Goal: Transaction & Acquisition: Purchase product/service

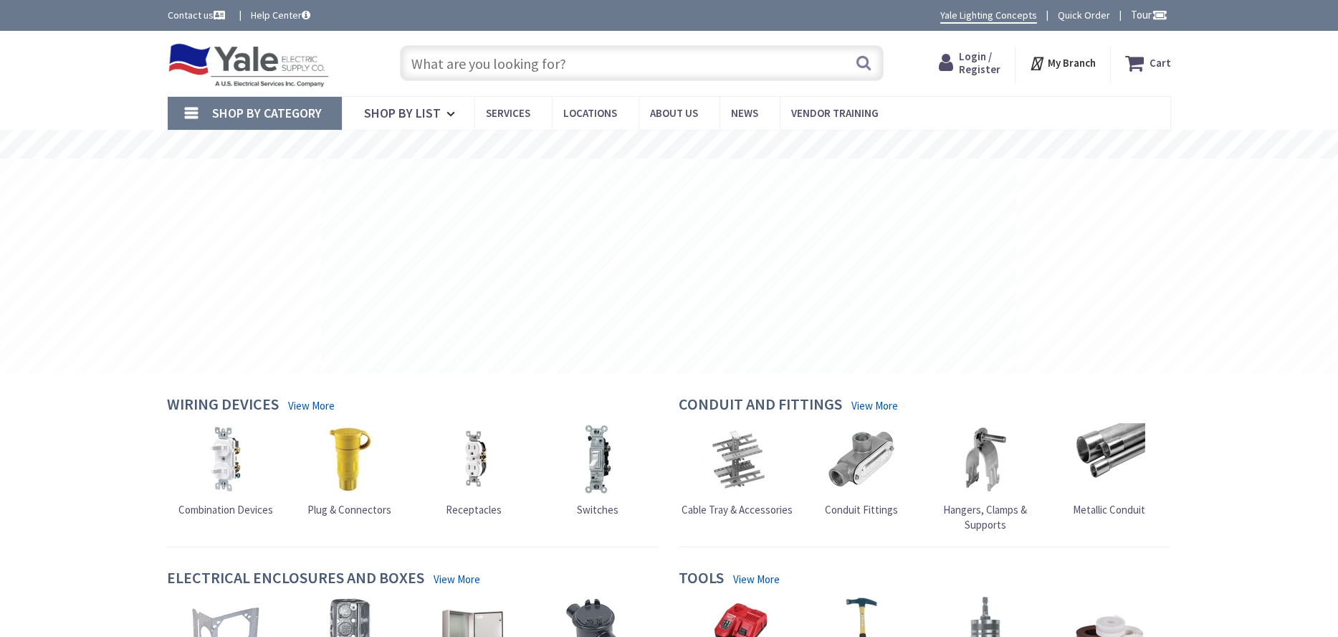
click at [438, 59] on input "text" at bounding box center [642, 63] width 484 height 36
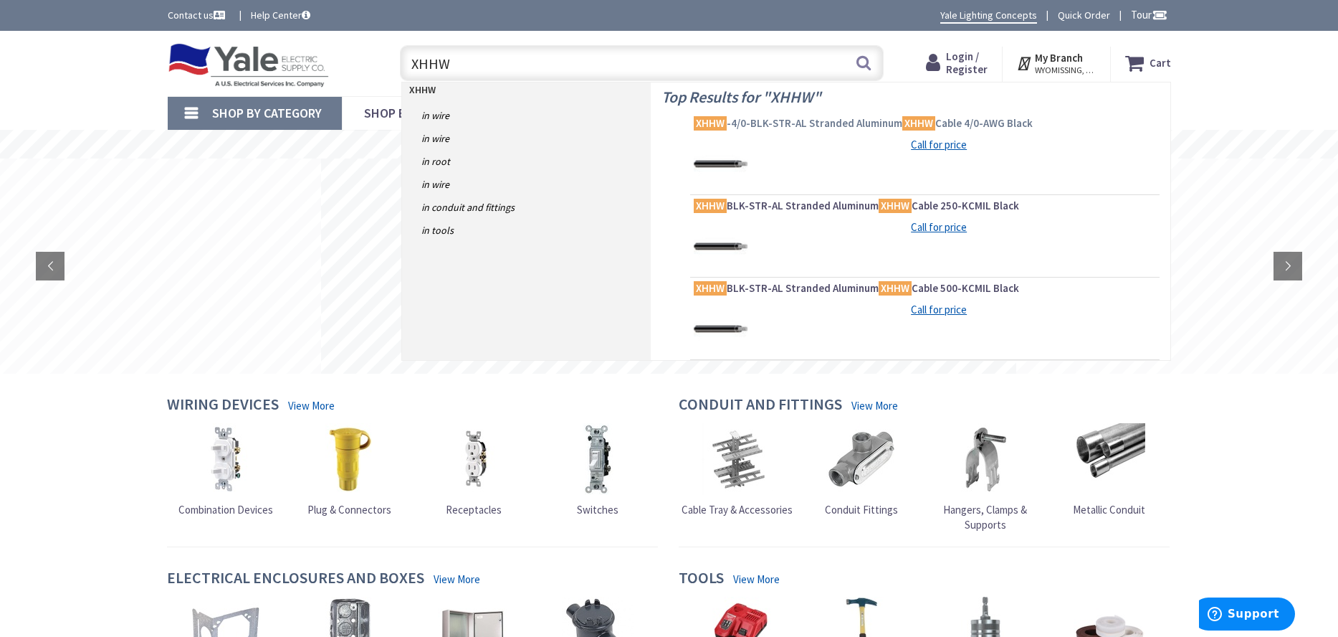
type input "XHHW"
click at [834, 121] on span "XHHW -4/0-BLK-STR-AL Stranded Aluminum XHHW Cable 4/0-AWG Black" at bounding box center [925, 123] width 462 height 14
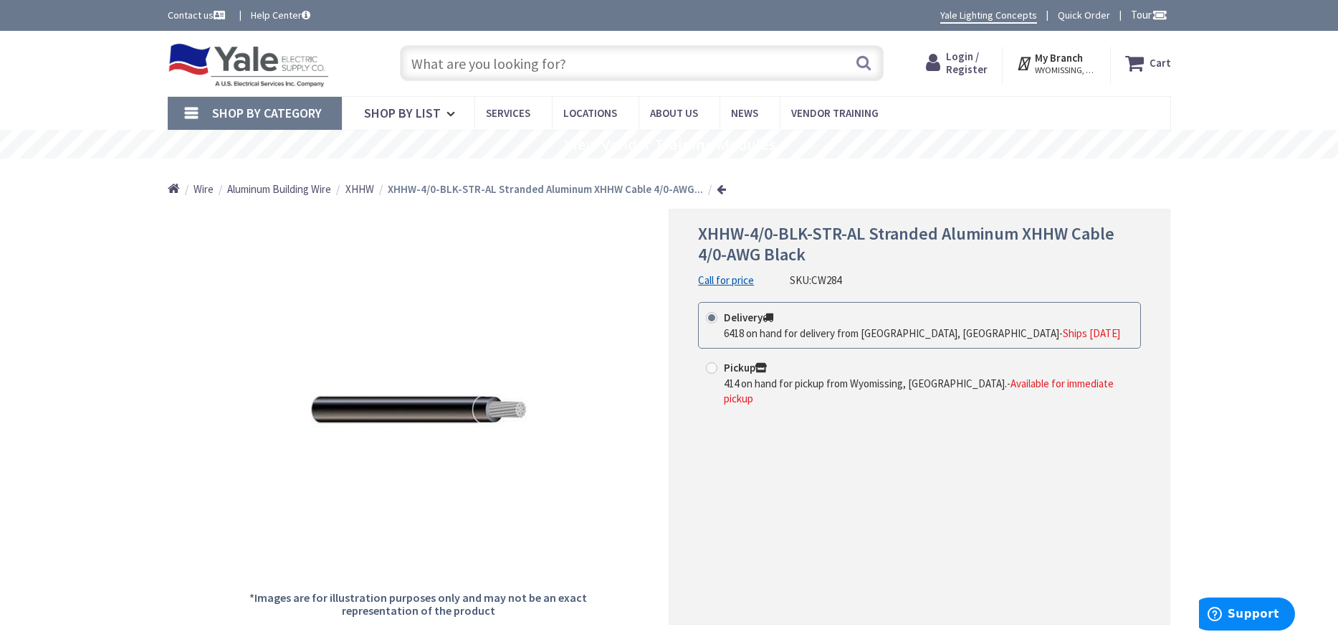
click at [410, 192] on strong "XHHW-4/0-BLK-STR-AL Stranded Aluminum XHHW Cable 4/0-AWG..." at bounding box center [545, 189] width 315 height 14
click at [537, 196] on li "XHHW-4/0-BLK-STR-AL Stranded Aluminum XHHW Cable 4/0-AWG..." at bounding box center [551, 188] width 327 height 15
click at [367, 191] on span "XHHW" at bounding box center [360, 189] width 29 height 14
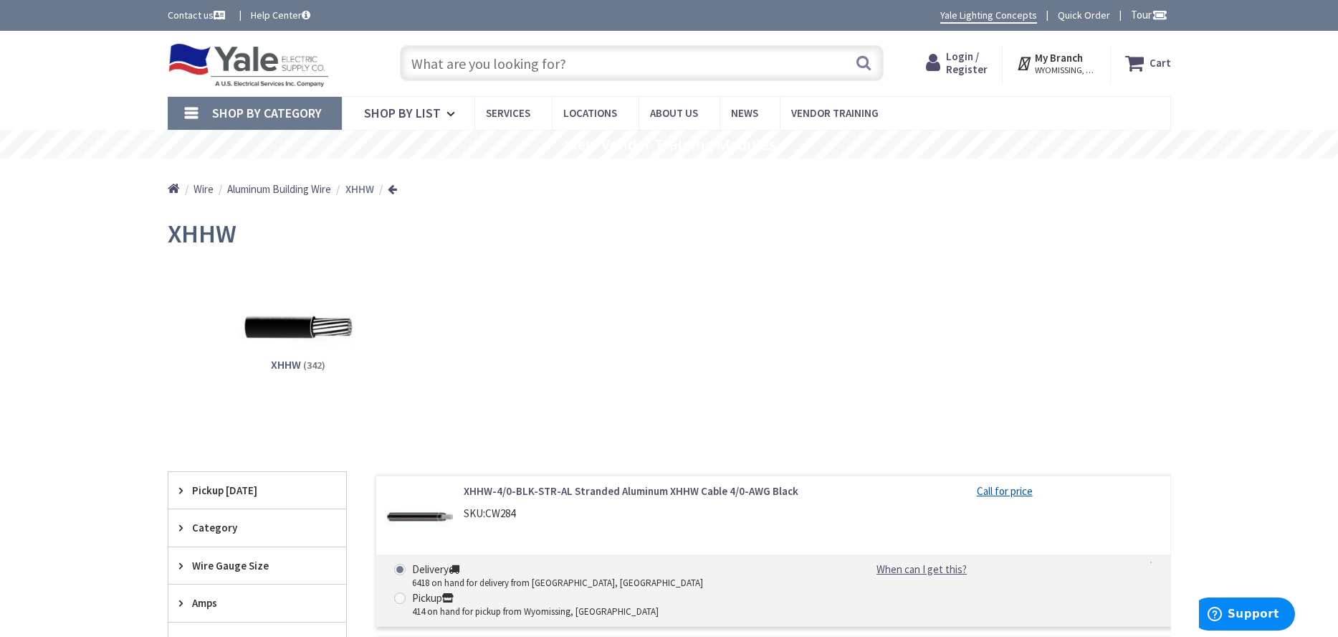
click at [599, 490] on link "XHHW-4/0-BLK-STR-AL Stranded Aluminum XHHW Cable 4/0-AWG Black" at bounding box center [646, 490] width 365 height 15
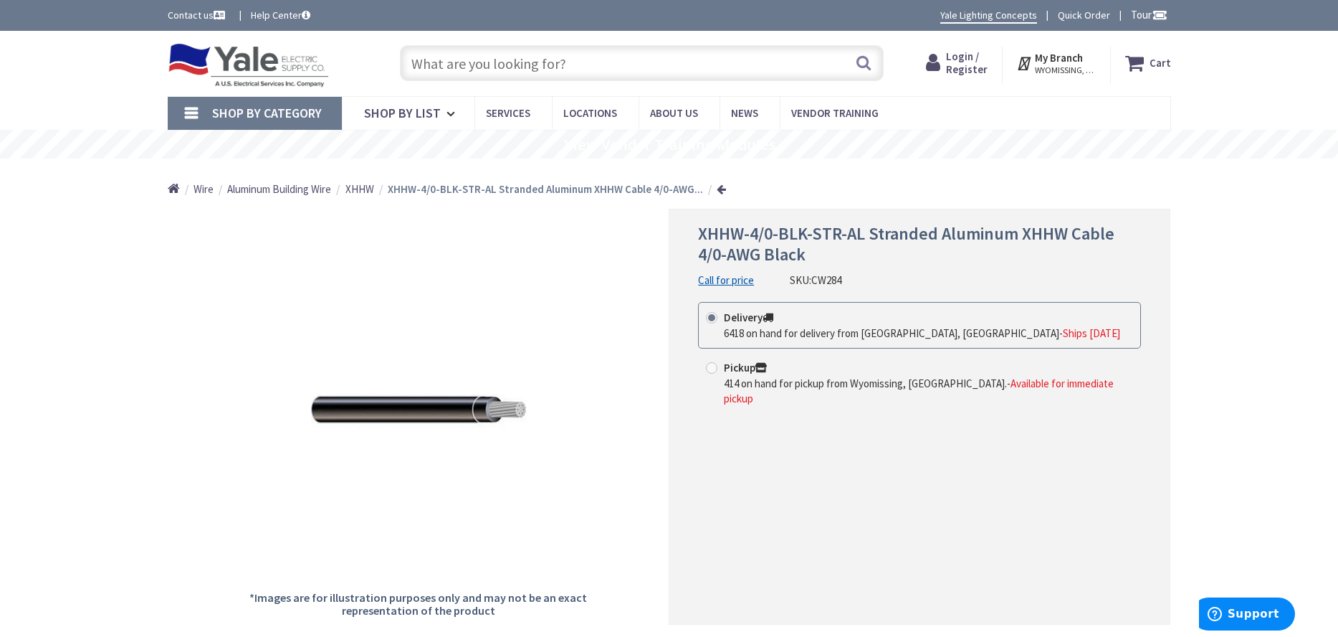
click at [956, 57] on span "Login / Register" at bounding box center [967, 62] width 42 height 27
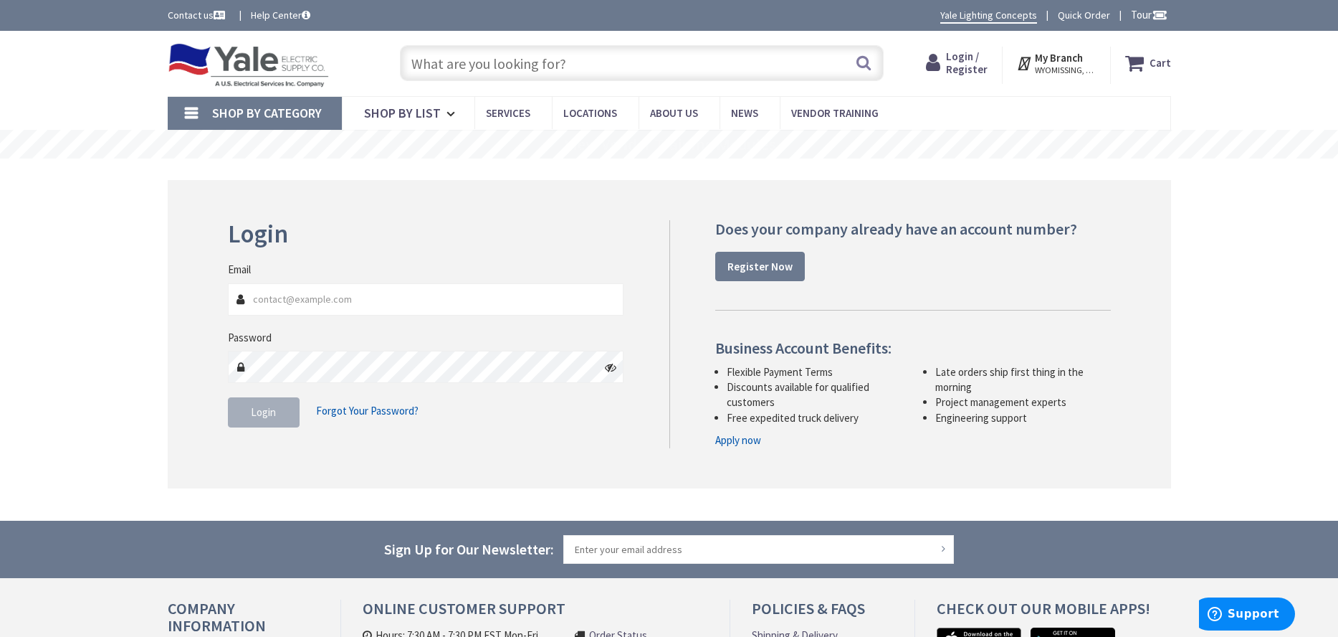
type input "[EMAIL_ADDRESS][DOMAIN_NAME]"
click at [279, 419] on button "Login" at bounding box center [264, 412] width 72 height 30
